Goal: Transaction & Acquisition: Purchase product/service

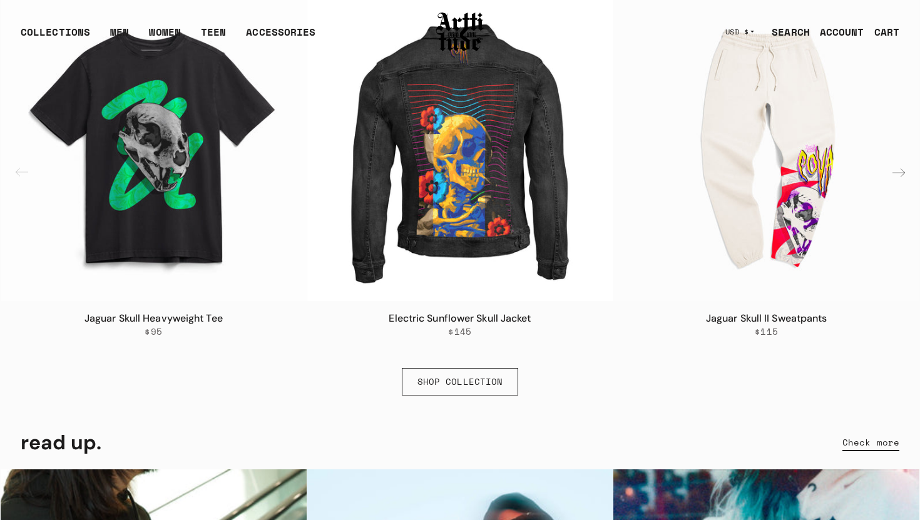
scroll to position [733, 0]
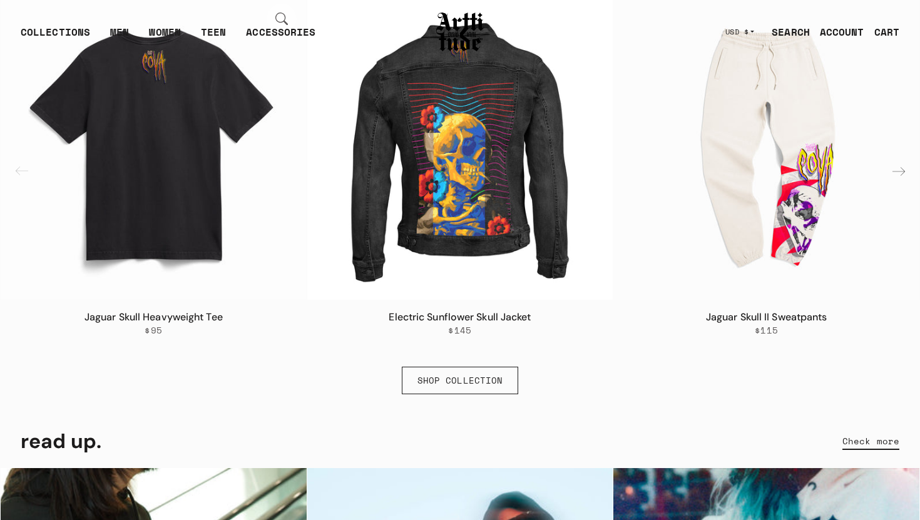
click at [172, 150] on img "1 / 6" at bounding box center [154, 147] width 306 height 306
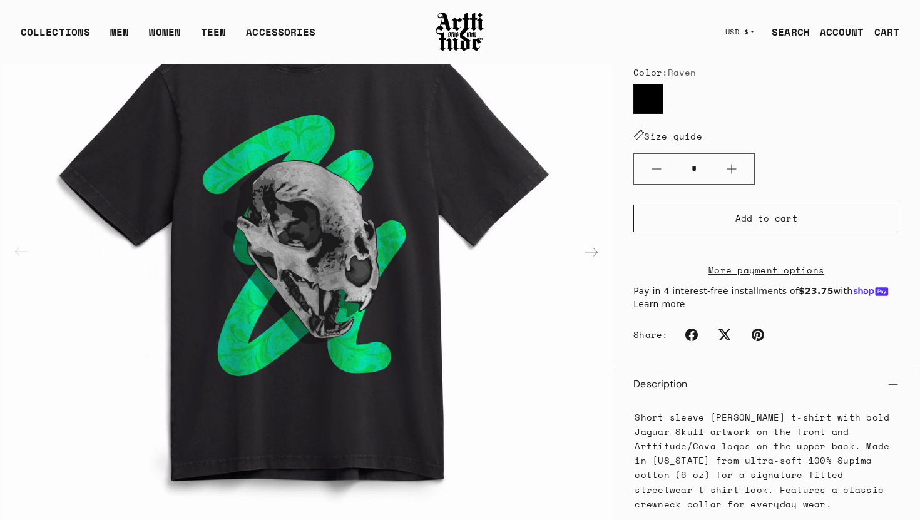
scroll to position [202, 0]
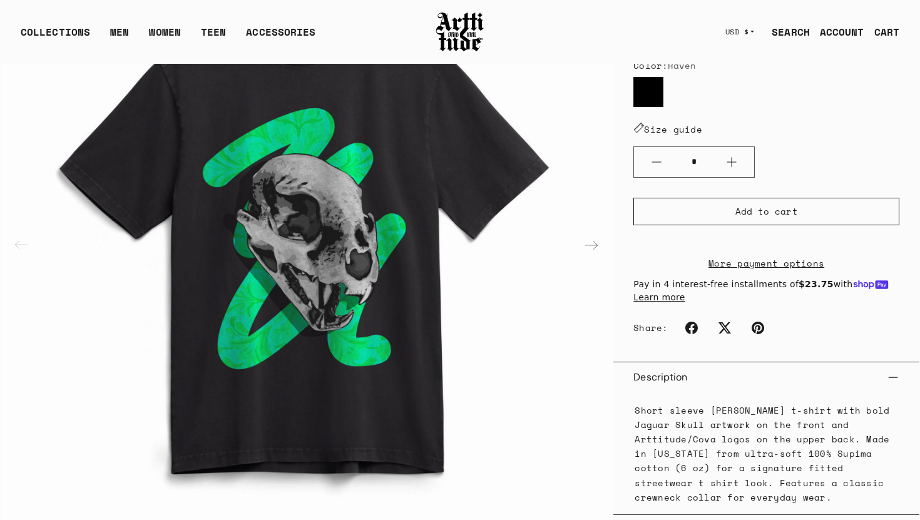
click at [774, 270] on link "More payment options" at bounding box center [767, 263] width 266 height 14
click at [758, 270] on link "More payment options" at bounding box center [767, 263] width 266 height 14
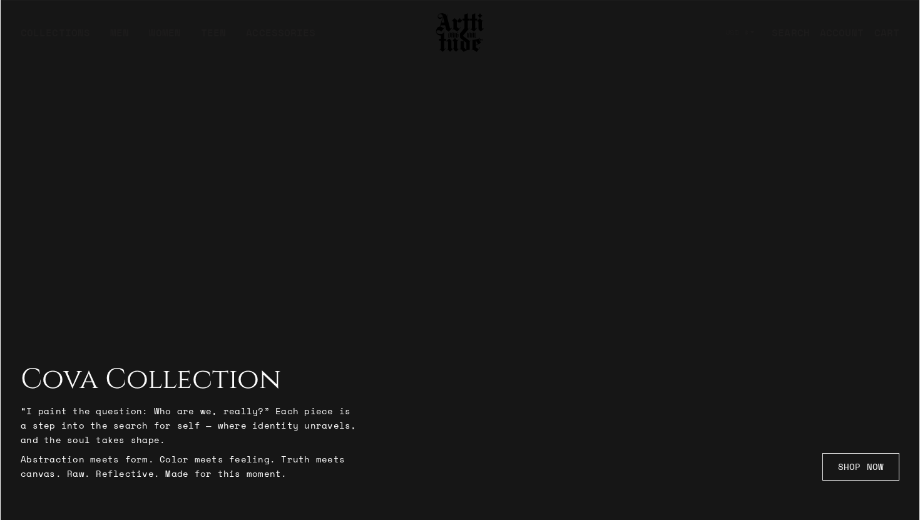
scroll to position [733, 0]
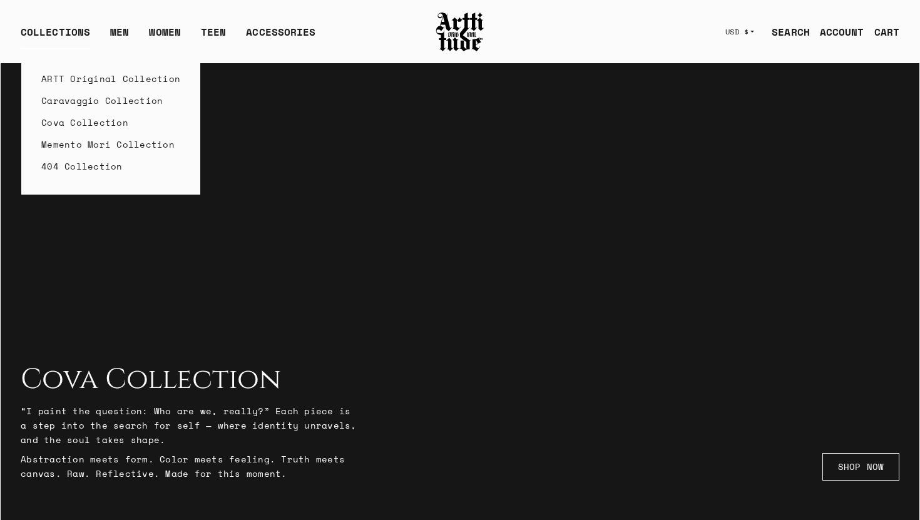
click at [104, 99] on link "Caravaggio Collection" at bounding box center [110, 101] width 139 height 22
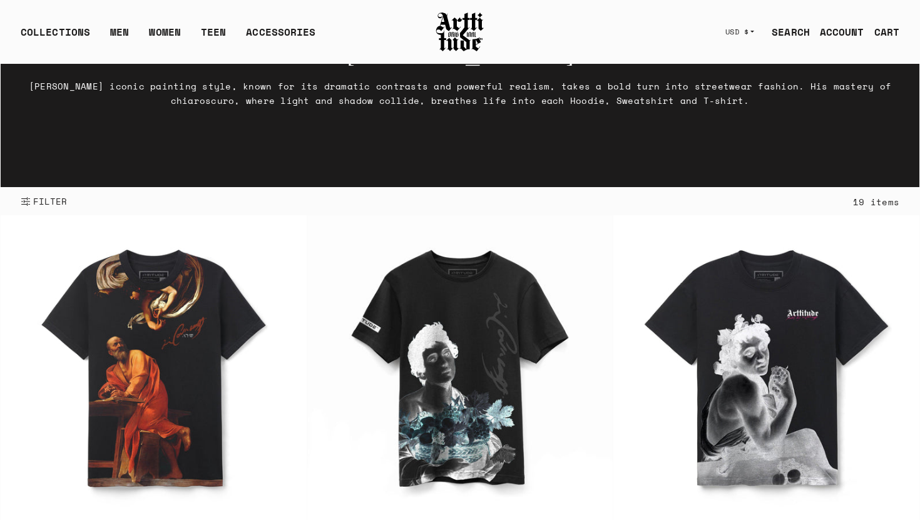
scroll to position [49, 0]
